Goal: Information Seeking & Learning: Learn about a topic

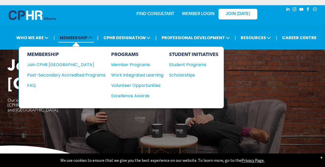
click at [73, 41] on span "MEMBERSHIP" at bounding box center [76, 38] width 36 height 10
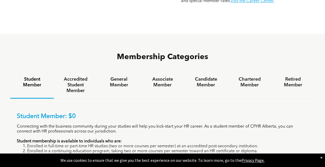
scroll to position [301, 0]
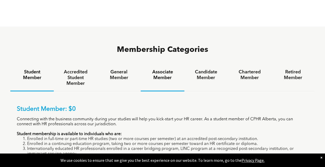
click at [165, 69] on h4 "Associate Member" at bounding box center [162, 74] width 34 height 11
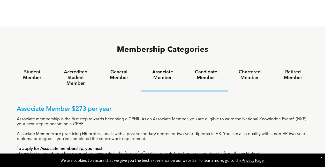
click at [204, 69] on h4 "Candidate Member" at bounding box center [206, 74] width 34 height 11
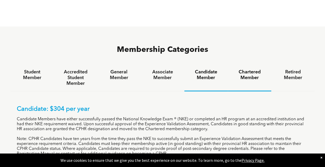
click at [247, 69] on h4 "Chartered Member" at bounding box center [250, 74] width 34 height 11
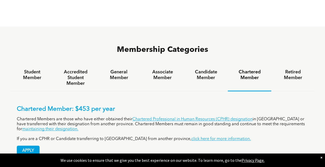
click at [208, 117] on p "Chartered Members are those who have either obtained their Chartered Profession…" at bounding box center [162, 124] width 291 height 15
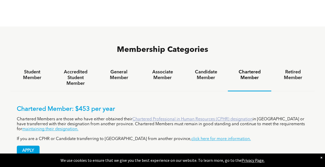
click at [215, 117] on link "Chartered Professional in Human Resources (CPHR) designation" at bounding box center [192, 119] width 120 height 4
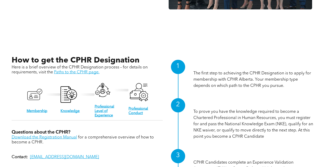
scroll to position [447, 0]
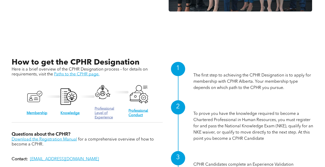
click at [99, 112] on link "Professional Level of Experience" at bounding box center [105, 112] width 20 height 12
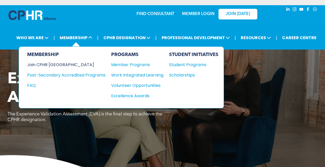
click at [60, 66] on div "Join CPHR [GEOGRAPHIC_DATA]" at bounding box center [62, 64] width 71 height 6
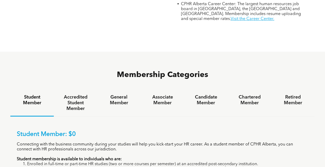
scroll to position [277, 0]
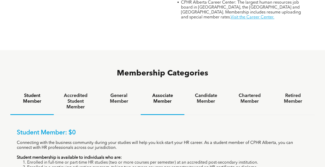
click at [164, 93] on h4 "Associate Member" at bounding box center [162, 98] width 34 height 11
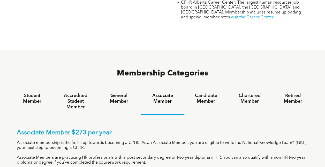
scroll to position [0, 0]
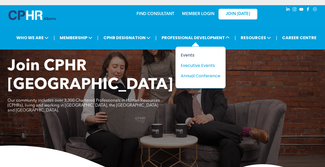
click at [193, 55] on div "Events" at bounding box center [199, 55] width 36 height 6
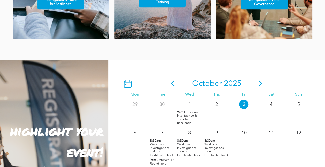
scroll to position [385, 0]
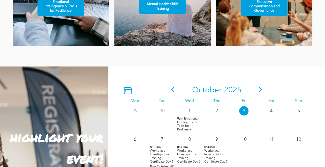
click at [173, 94] on span at bounding box center [173, 89] width 8 height 9
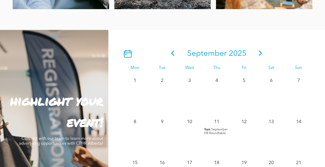
scroll to position [400, 0]
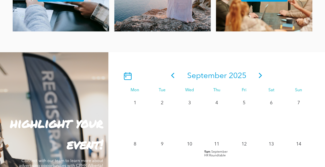
click at [261, 74] on icon at bounding box center [261, 74] width 8 height 5
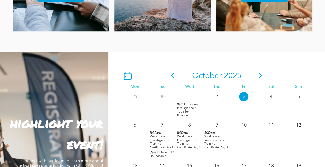
click at [261, 77] on icon at bounding box center [260, 74] width 3 height 5
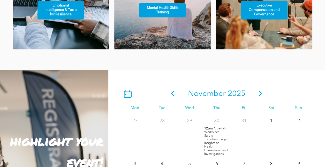
scroll to position [384, 0]
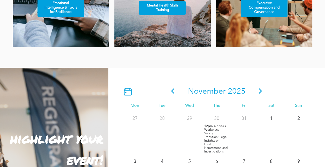
click at [173, 92] on icon at bounding box center [172, 90] width 3 height 5
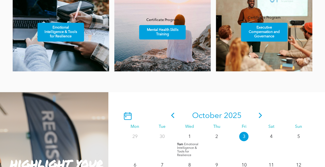
scroll to position [359, 0]
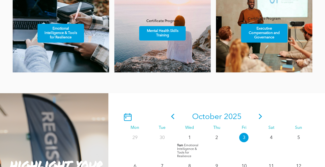
click at [258, 115] on icon at bounding box center [261, 115] width 8 height 5
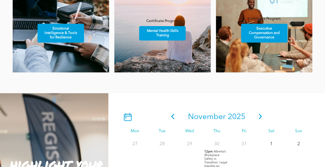
click at [265, 116] on div "November 2025" at bounding box center [216, 116] width 191 height 17
click at [261, 117] on icon at bounding box center [260, 115] width 3 height 5
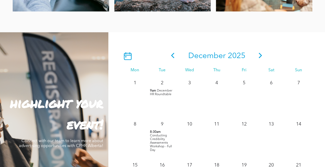
scroll to position [421, 0]
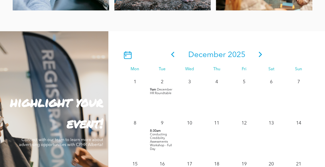
click at [263, 56] on icon at bounding box center [261, 53] width 8 height 5
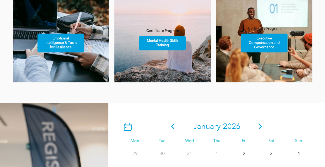
scroll to position [348, 0]
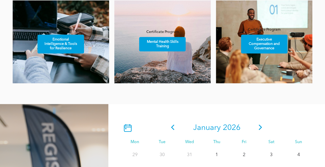
click at [259, 126] on icon at bounding box center [260, 126] width 3 height 5
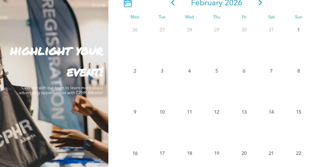
scroll to position [472, 0]
click at [263, 5] on icon at bounding box center [261, 2] width 8 height 5
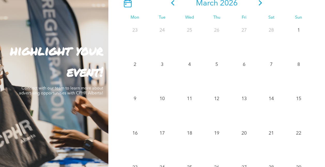
click at [259, 5] on icon at bounding box center [261, 2] width 8 height 5
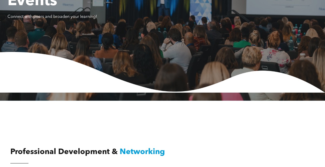
scroll to position [0, 0]
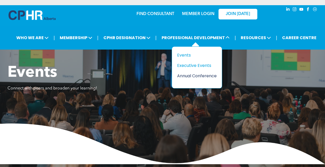
click at [181, 72] on div "Annual Conference" at bounding box center [195, 75] width 36 height 6
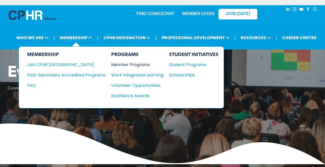
click at [118, 63] on div "Member Programs" at bounding box center [134, 64] width 47 height 6
click at [51, 61] on div "Join CPHR [GEOGRAPHIC_DATA]" at bounding box center [62, 64] width 71 height 6
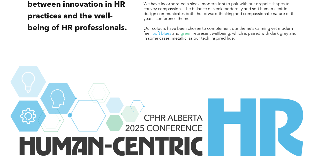
scroll to position [636, 0]
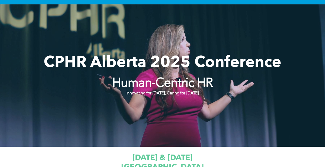
scroll to position [30, 0]
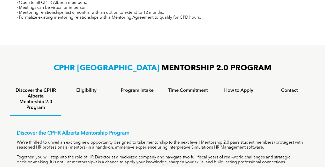
scroll to position [306, 0]
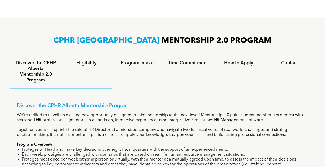
click at [91, 65] on h4 "Eligibility" at bounding box center [86, 63] width 41 height 6
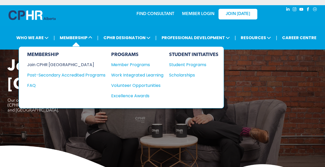
click at [55, 63] on div "Join CPHR [GEOGRAPHIC_DATA]" at bounding box center [62, 64] width 71 height 6
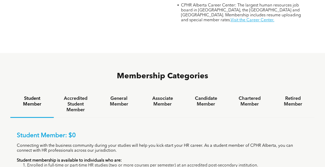
scroll to position [271, 0]
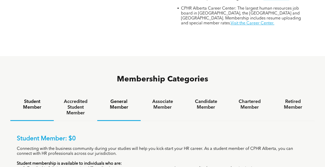
click at [112, 99] on h4 "General Member" at bounding box center [119, 104] width 34 height 11
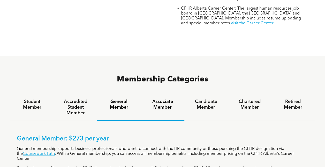
click at [152, 99] on h4 "Associate Member" at bounding box center [162, 104] width 34 height 11
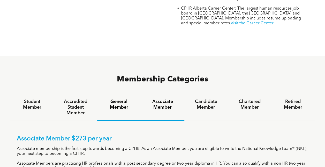
click at [121, 94] on div "General Member" at bounding box center [118, 107] width 43 height 27
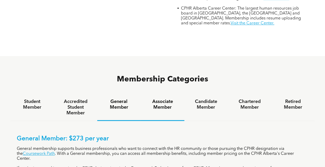
click at [164, 99] on h4 "Associate Member" at bounding box center [162, 104] width 34 height 11
